Goal: Task Accomplishment & Management: Use online tool/utility

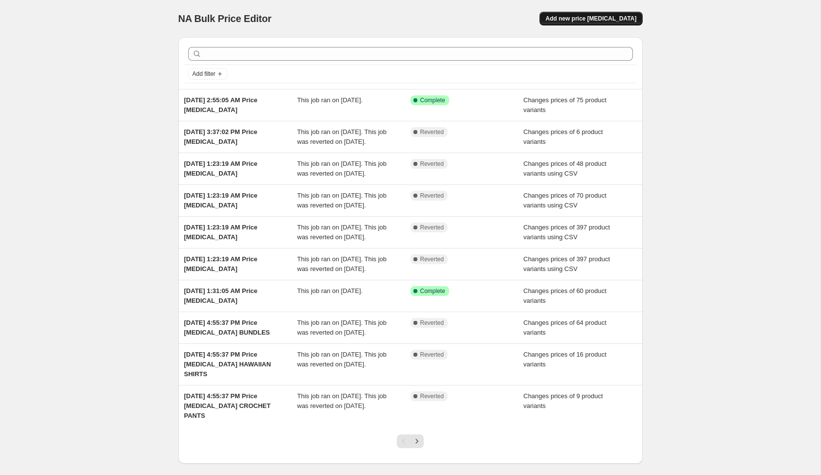
click at [587, 19] on span "Add new price [MEDICAL_DATA]" at bounding box center [590, 19] width 91 height 8
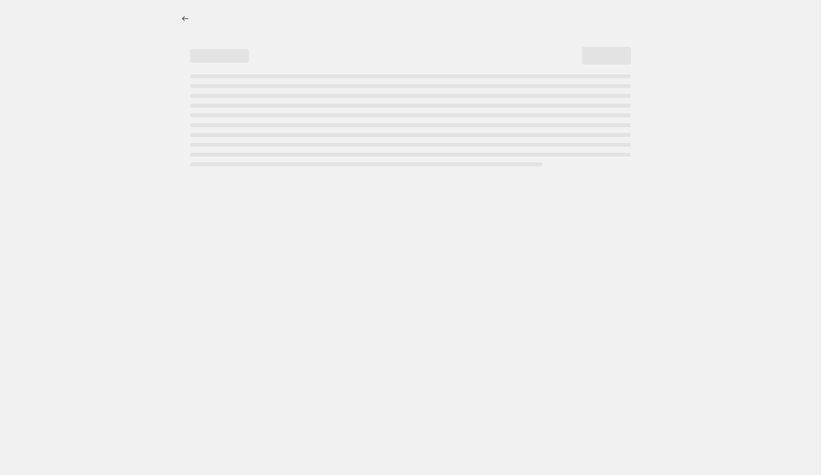
select select "percentage"
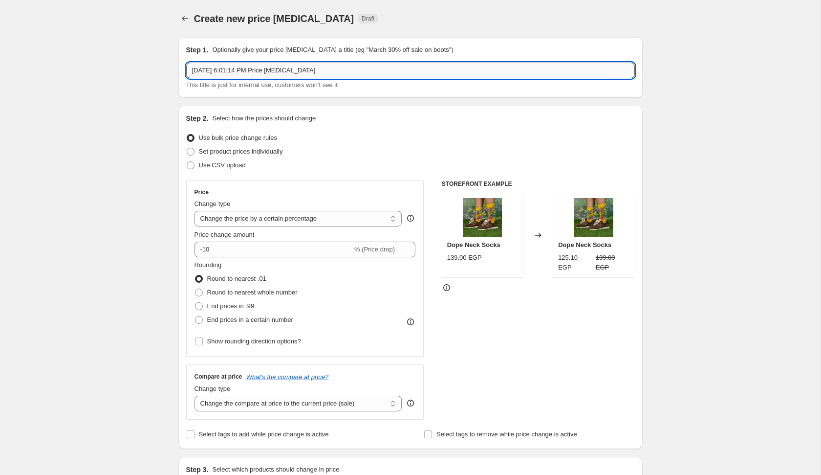
click at [431, 68] on input "[DATE] 6:01:14 PM Price [MEDICAL_DATA]" at bounding box center [410, 71] width 449 height 16
type input "[DATE] 6:01:14 PM Price [MEDICAL_DATA] LONG SLEEVES"
click at [221, 155] on span "Set product prices individually" at bounding box center [241, 152] width 84 height 10
click at [187, 148] on input "Set product prices individually" at bounding box center [187, 148] width 0 height 0
radio input "true"
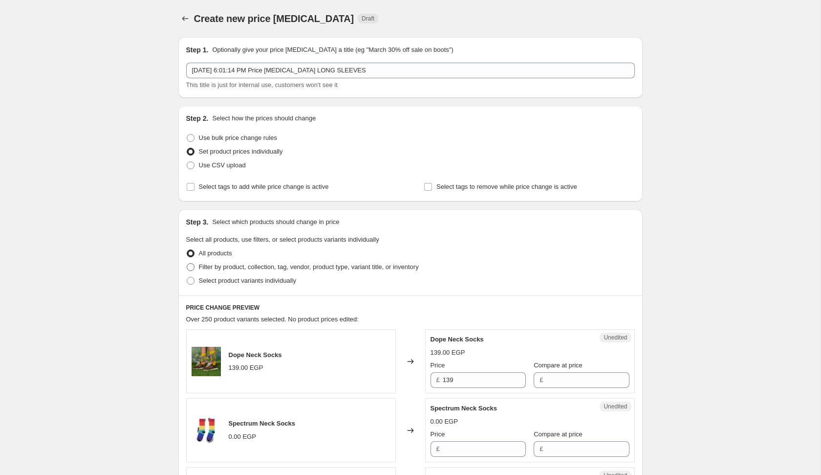
click at [216, 267] on span "Filter by product, collection, tag, vendor, product type, variant title, or inv…" at bounding box center [309, 266] width 220 height 7
click at [187, 263] on input "Filter by product, collection, tag, vendor, product type, variant title, or inv…" at bounding box center [187, 263] width 0 height 0
radio input "true"
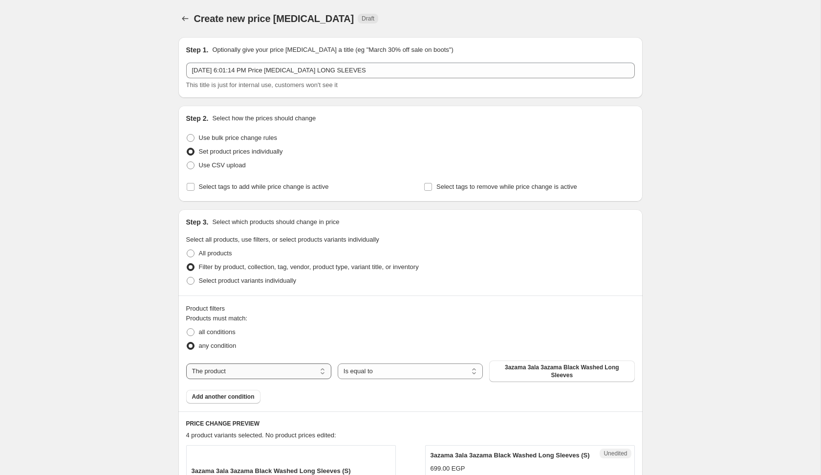
click at [274, 372] on select "The product The product's collection The product's tag The product's vendor The…" at bounding box center [258, 371] width 145 height 16
select select "product_type"
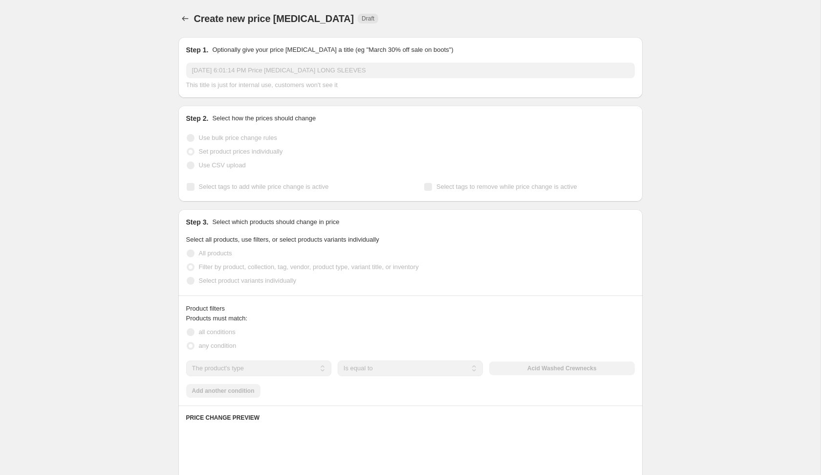
click at [533, 369] on div "Acid Washed Crewnecks" at bounding box center [561, 368] width 145 height 14
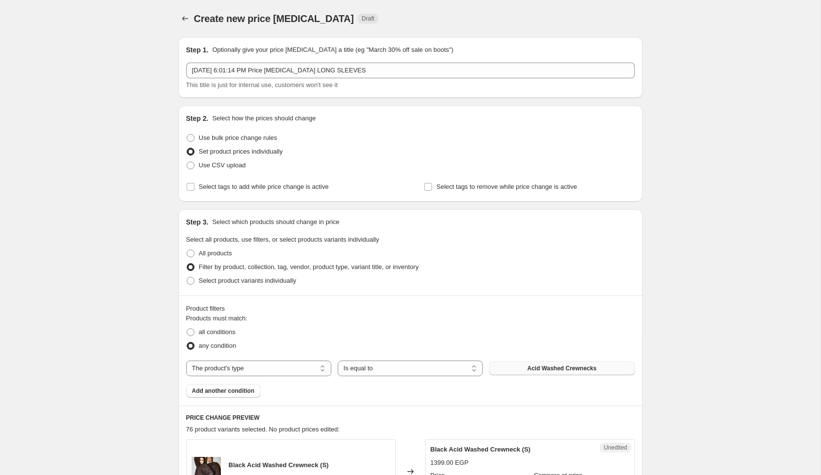
click at [525, 370] on button "Acid Washed Crewnecks" at bounding box center [561, 368] width 145 height 14
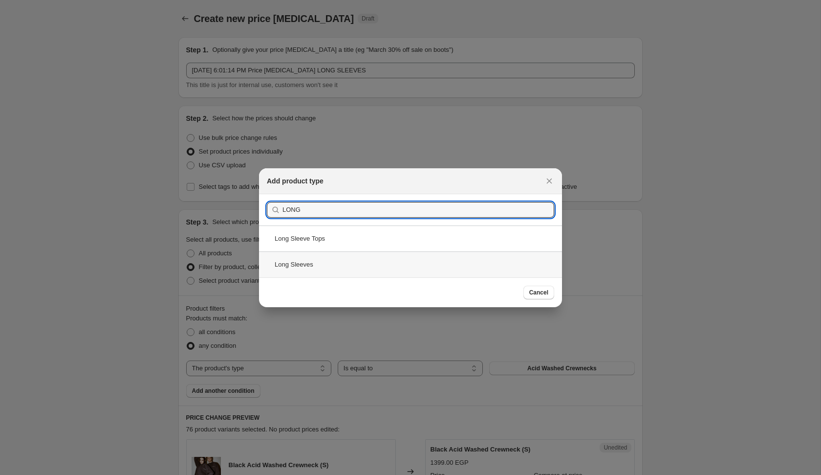
type input "LONG"
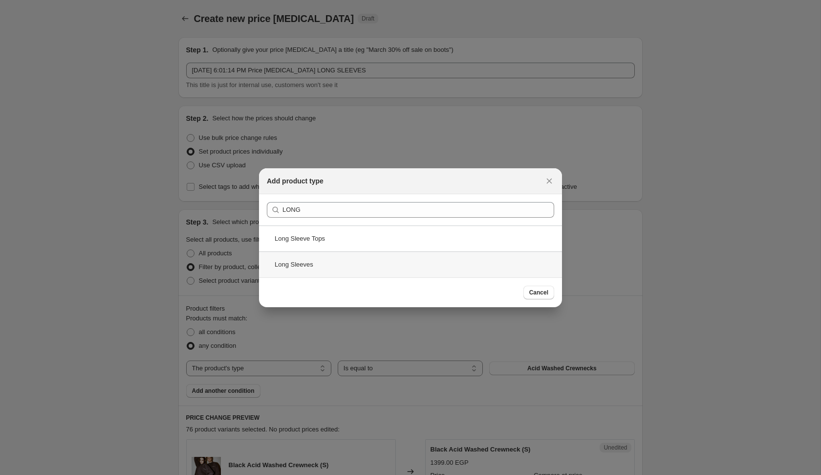
click at [328, 265] on div "Long Sleeves" at bounding box center [410, 264] width 303 height 26
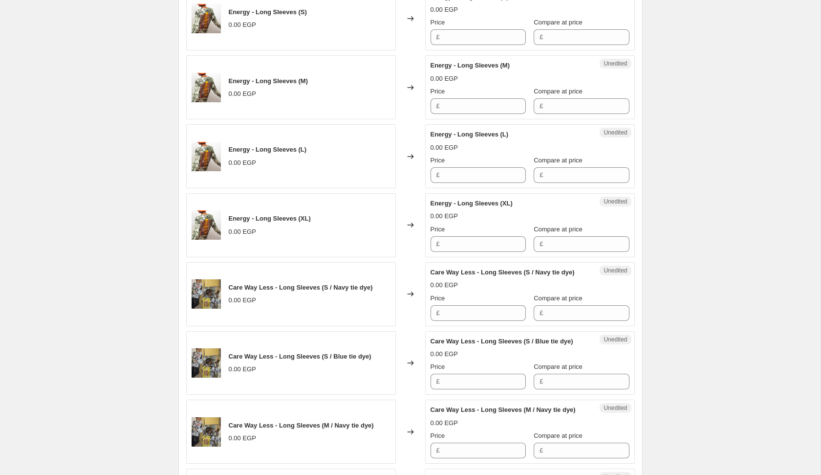
scroll to position [1642, 0]
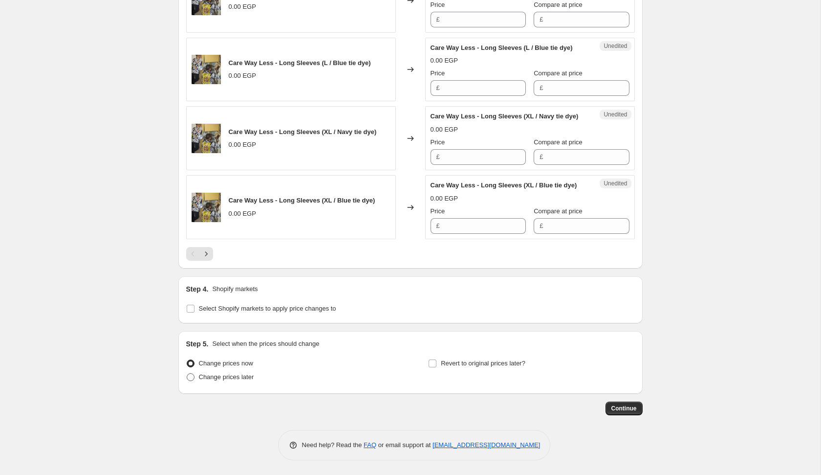
click at [223, 383] on label "Change prices later" at bounding box center [220, 377] width 68 height 14
click at [187, 373] on input "Change prices later" at bounding box center [187, 373] width 0 height 0
radio input "true"
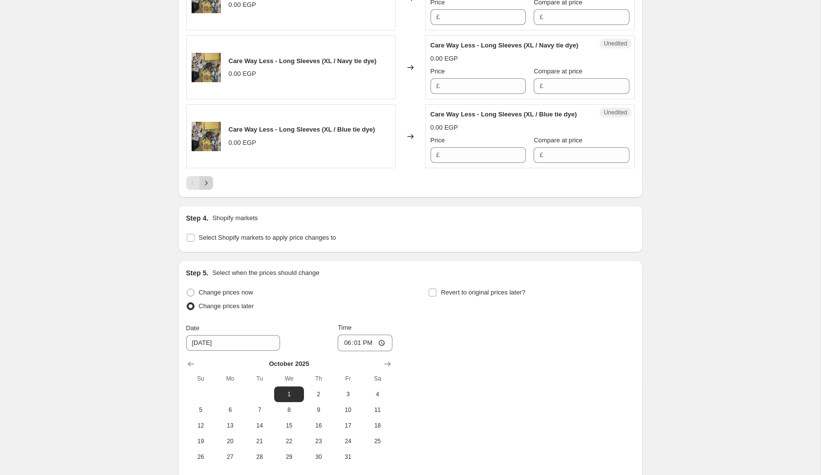
click at [205, 188] on icon "Next" at bounding box center [206, 183] width 10 height 10
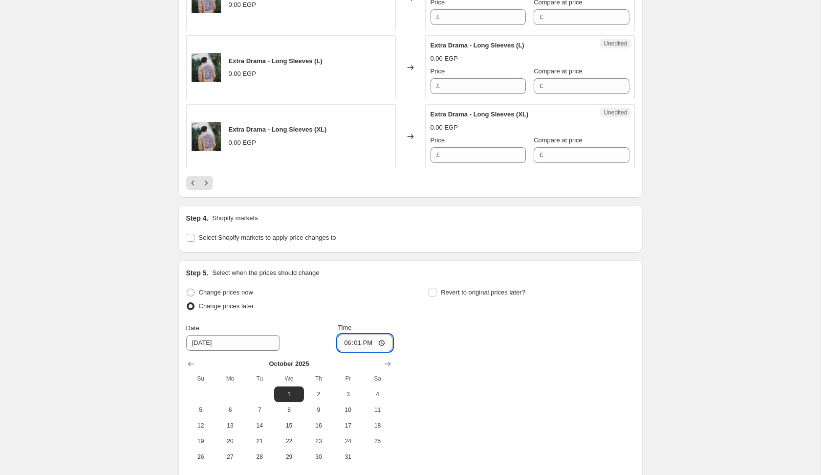
click at [344, 337] on input "18:01" at bounding box center [365, 342] width 55 height 17
click at [343, 334] on input "12:01" at bounding box center [365, 342] width 55 height 17
type input "00:01"
click at [459, 346] on div "Change prices now Change prices later Date [DATE] Time 00:[DATE] Mo Tu We Th Fr…" at bounding box center [410, 374] width 449 height 179
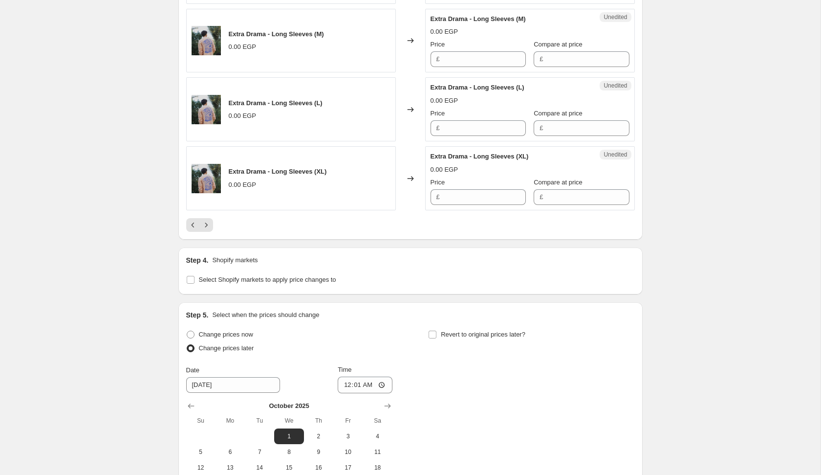
scroll to position [1582, 0]
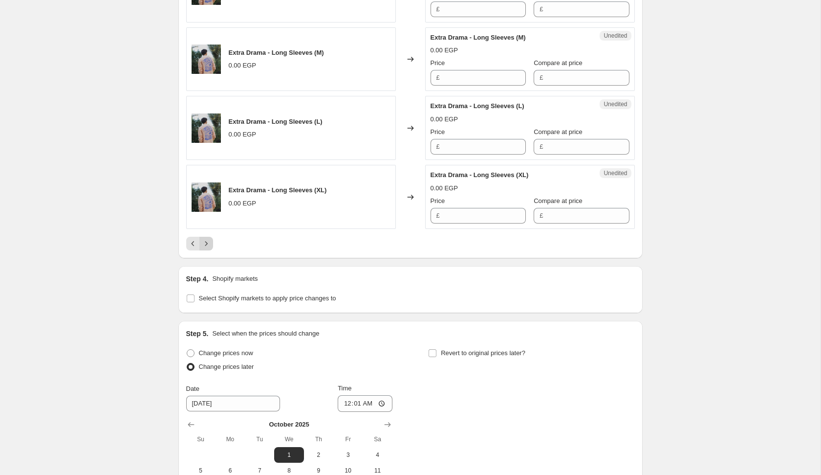
click at [211, 239] on icon "Next" at bounding box center [206, 244] width 10 height 10
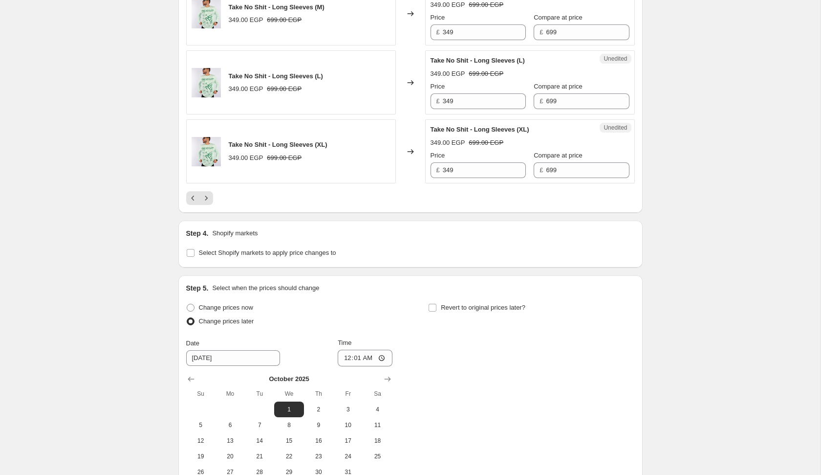
scroll to position [1664, 0]
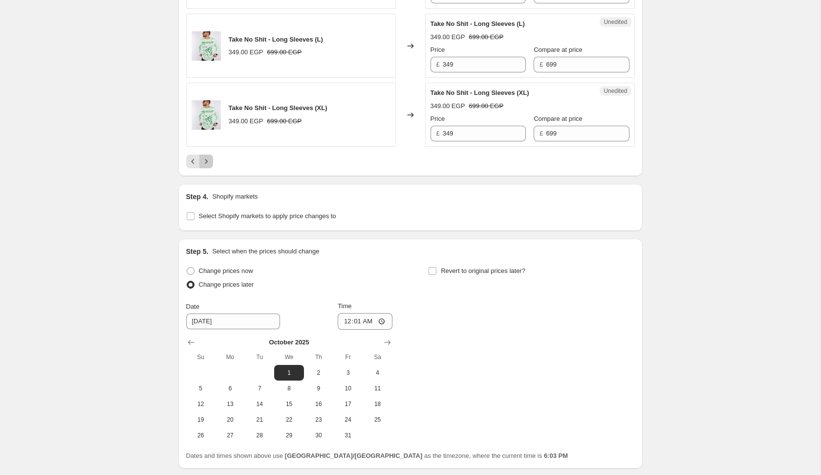
click at [209, 156] on icon "Next" at bounding box center [206, 161] width 10 height 10
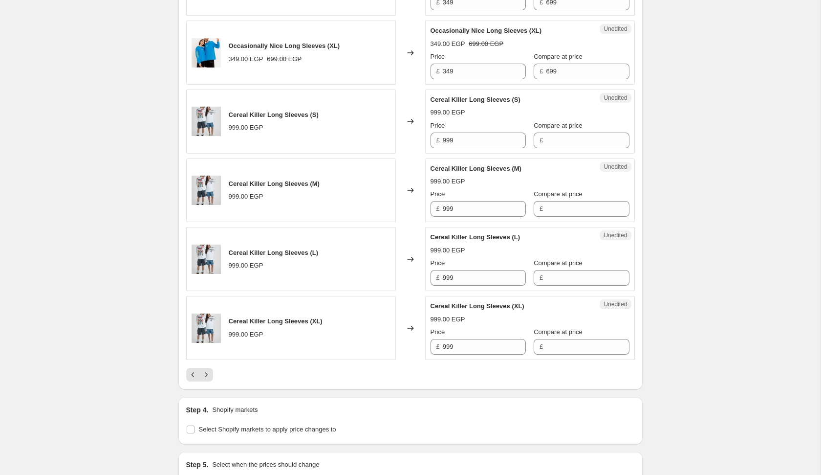
scroll to position [1447, 0]
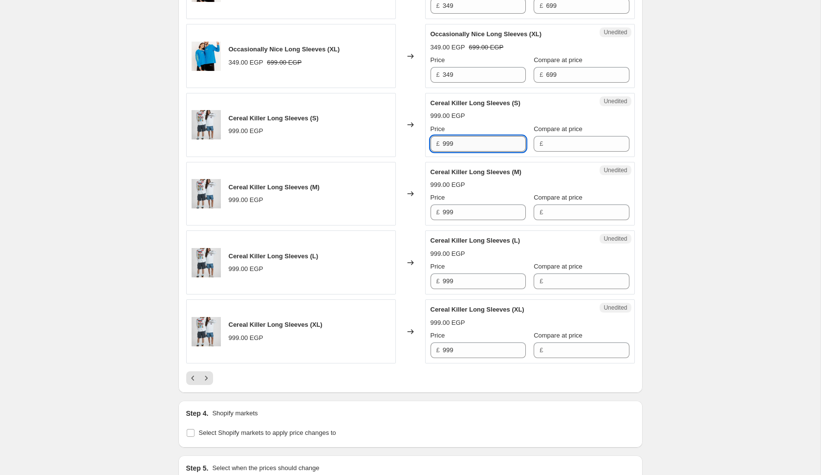
click at [460, 141] on input "999" at bounding box center [484, 144] width 83 height 16
type input "1199"
type input "2"
type input "1199"
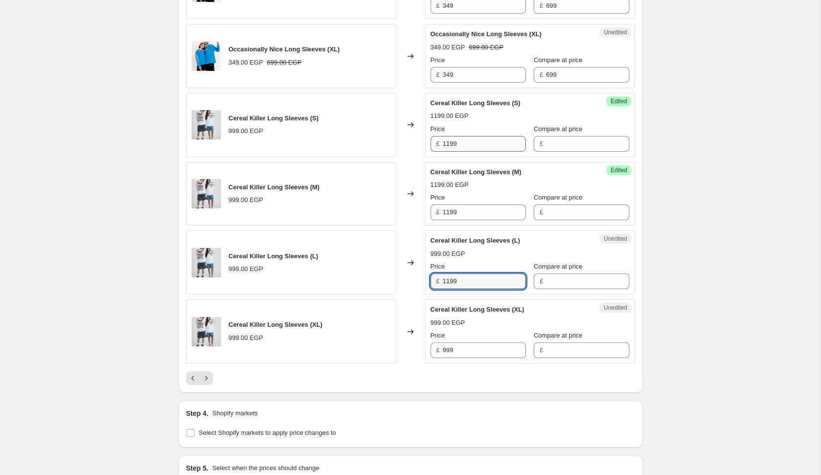
type input "1199"
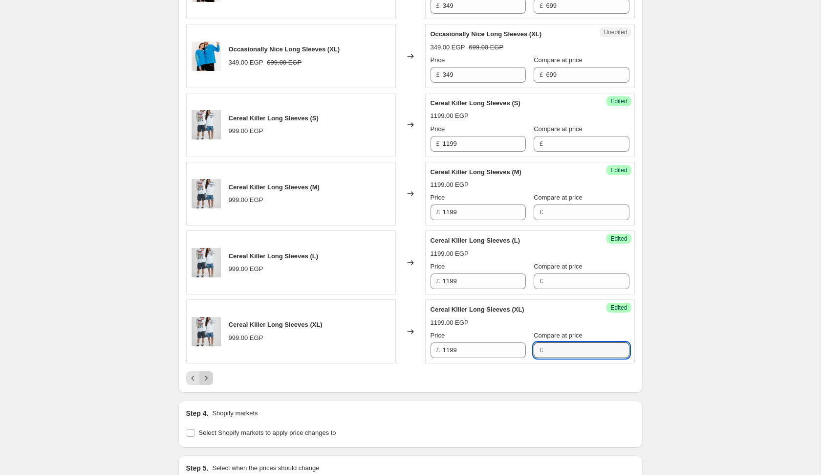
click at [208, 374] on icon "Next" at bounding box center [206, 378] width 10 height 10
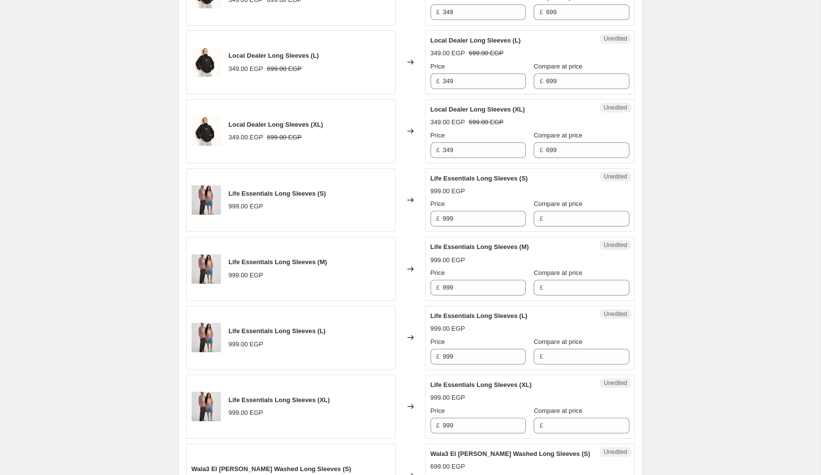
scroll to position [585, 0]
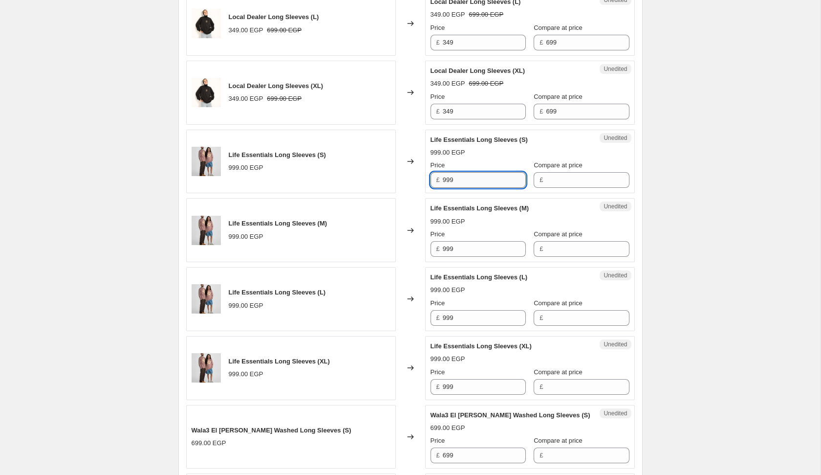
click at [460, 180] on input "999" at bounding box center [484, 180] width 83 height 16
type input "1199"
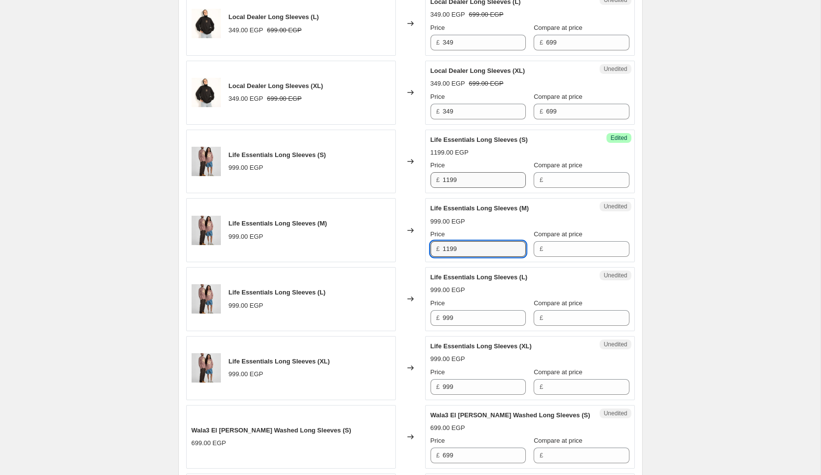
type input "1199"
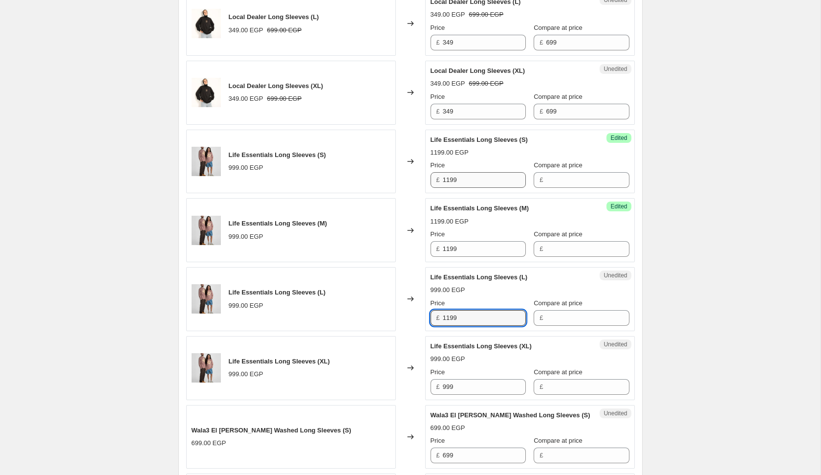
type input "1199"
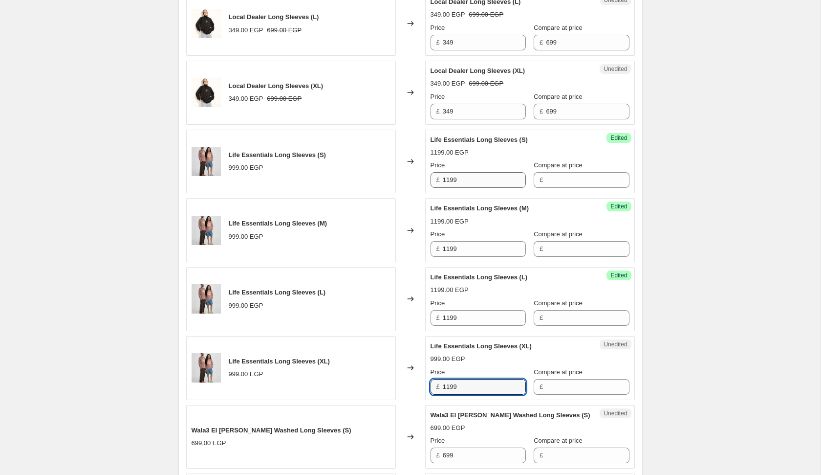
type input "1199"
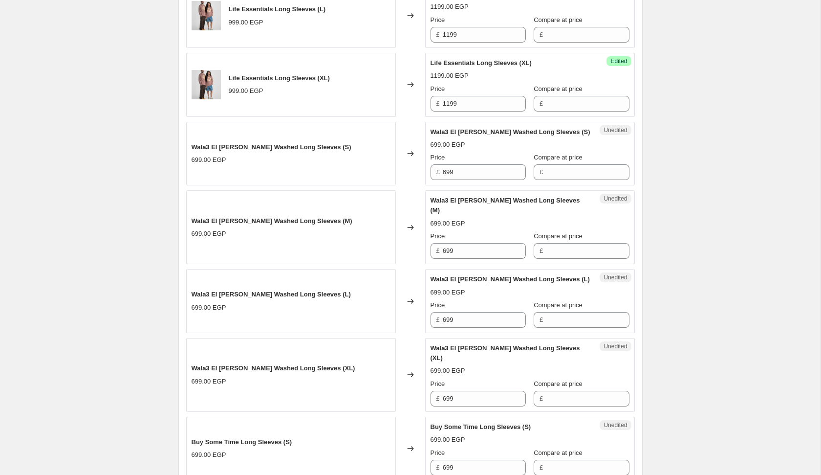
scroll to position [1142, 0]
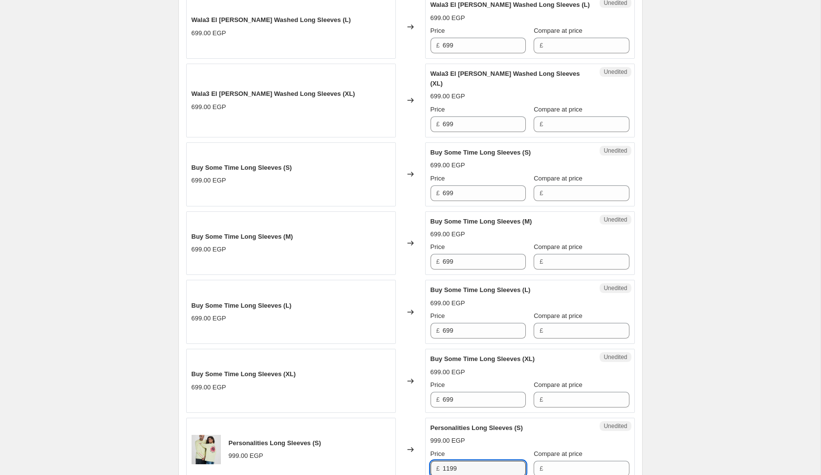
type input "1199"
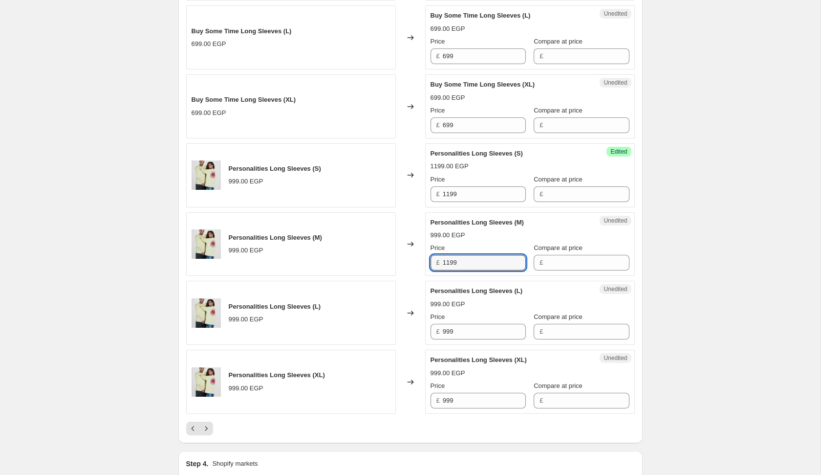
type input "1199"
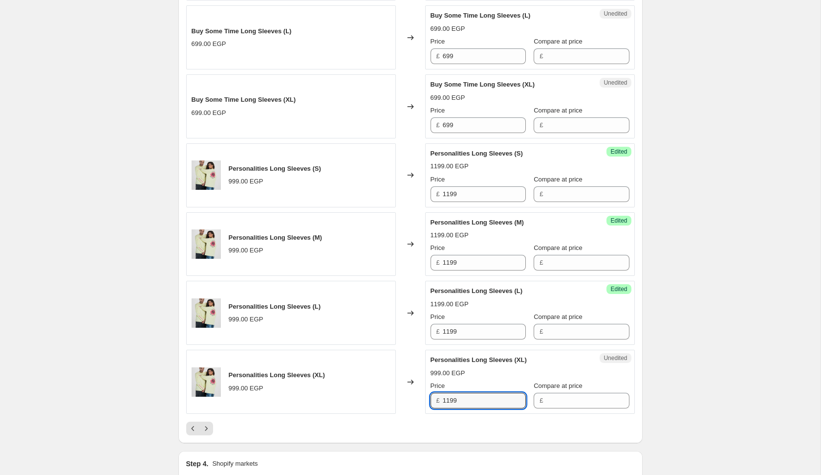
type input "1199"
click at [204, 423] on icon "Next" at bounding box center [206, 428] width 10 height 10
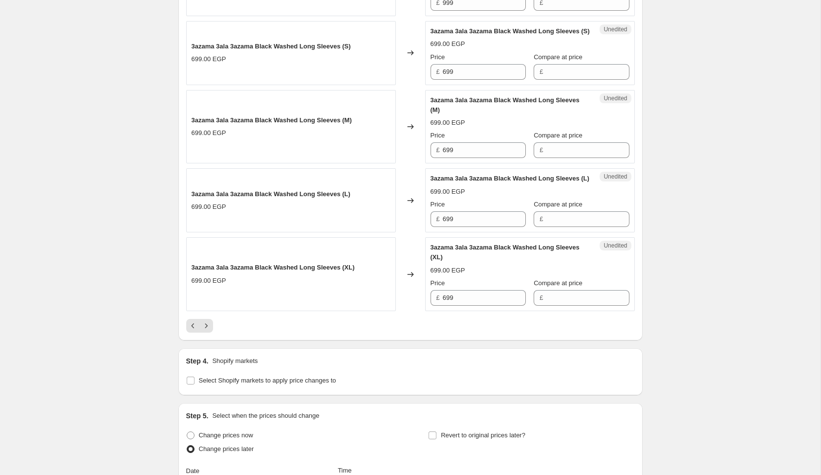
scroll to position [1554, 0]
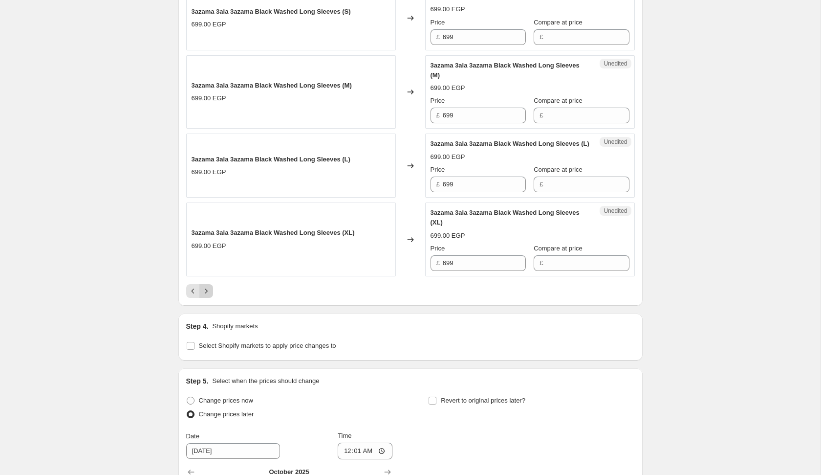
click at [208, 296] on icon "Next" at bounding box center [206, 291] width 10 height 10
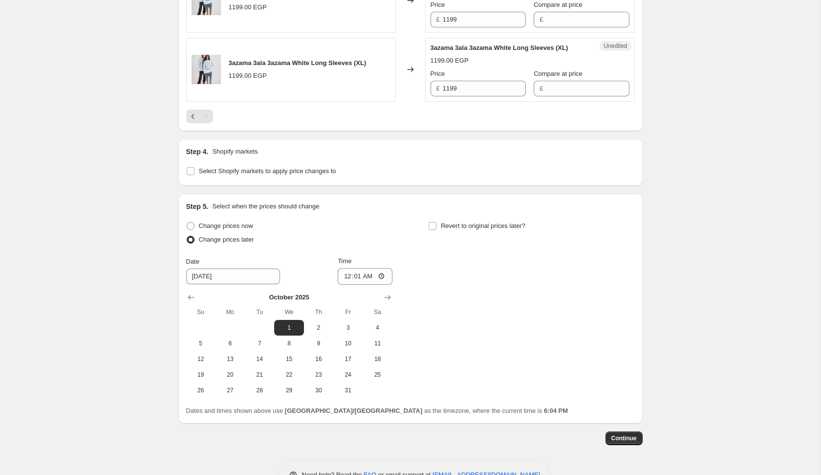
scroll to position [587, 0]
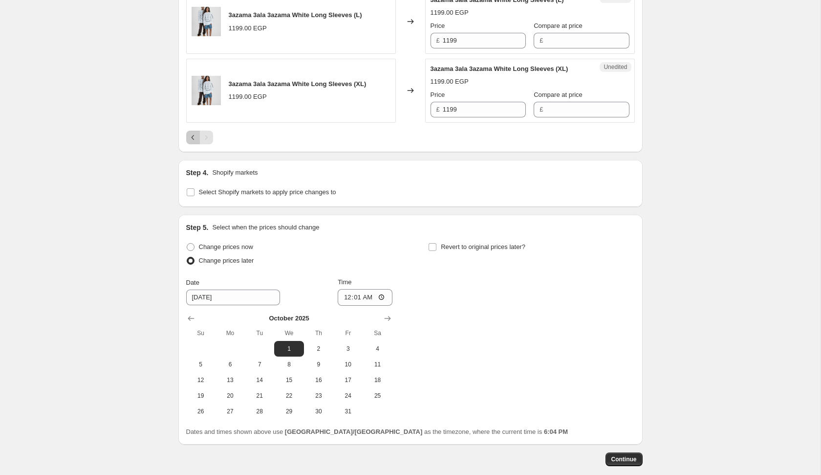
click at [194, 142] on icon "Previous" at bounding box center [193, 137] width 10 height 10
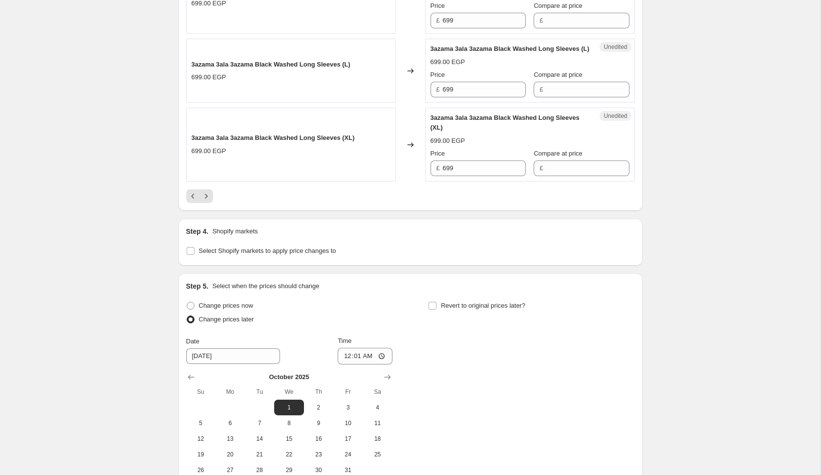
scroll to position [1770, 0]
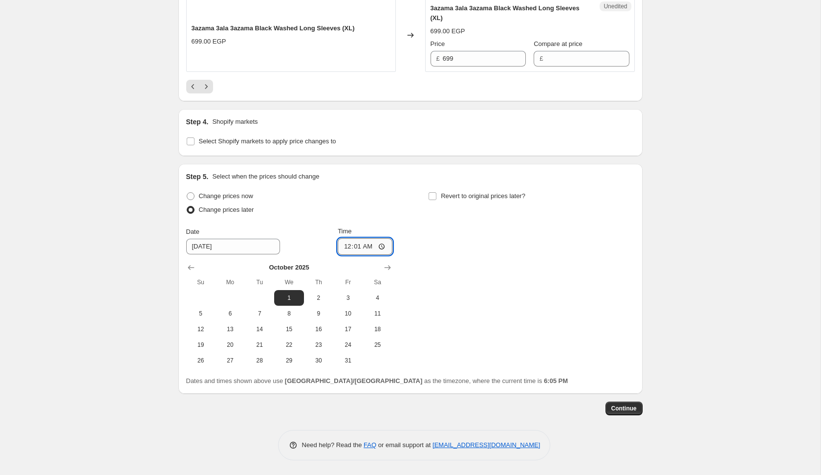
click at [357, 246] on input "00:01" at bounding box center [365, 246] width 55 height 17
type input "00:05"
click at [563, 321] on div "Change prices now Change prices later Date [DATE] Time 00:[DATE] Mo Tu We Th Fr…" at bounding box center [410, 278] width 449 height 179
click at [618, 408] on span "Continue" at bounding box center [623, 408] width 25 height 8
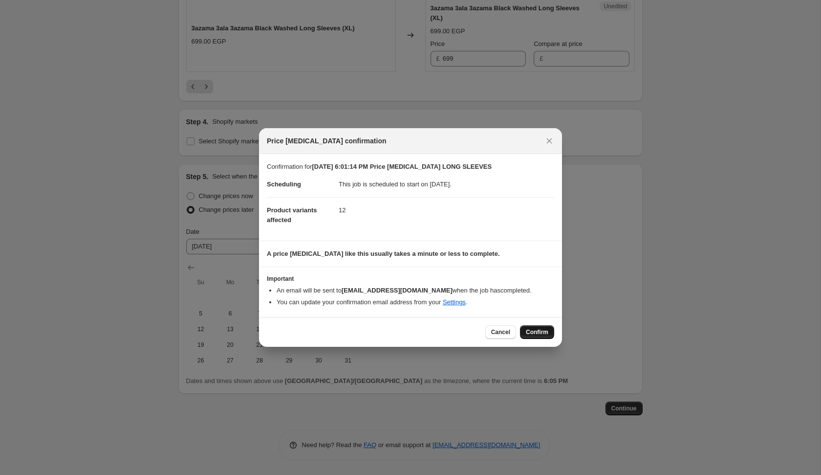
click at [533, 328] on span "Confirm" at bounding box center [537, 332] width 22 height 8
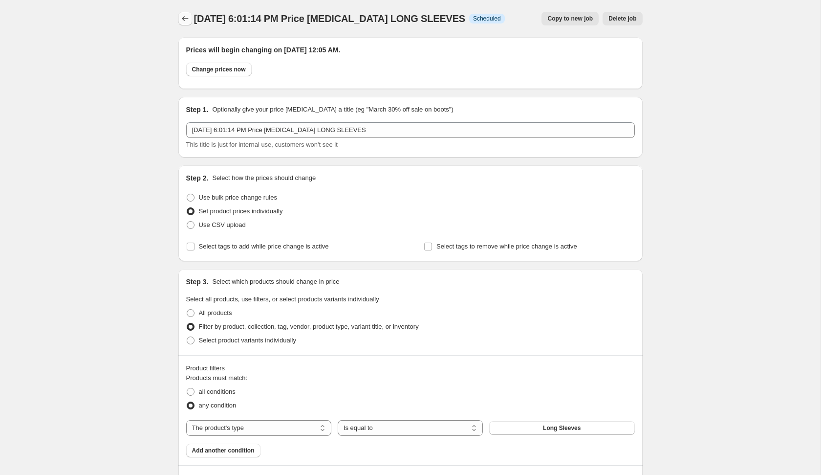
click at [185, 18] on icon "Price change jobs" at bounding box center [185, 19] width 10 height 10
